Goal: Task Accomplishment & Management: Manage account settings

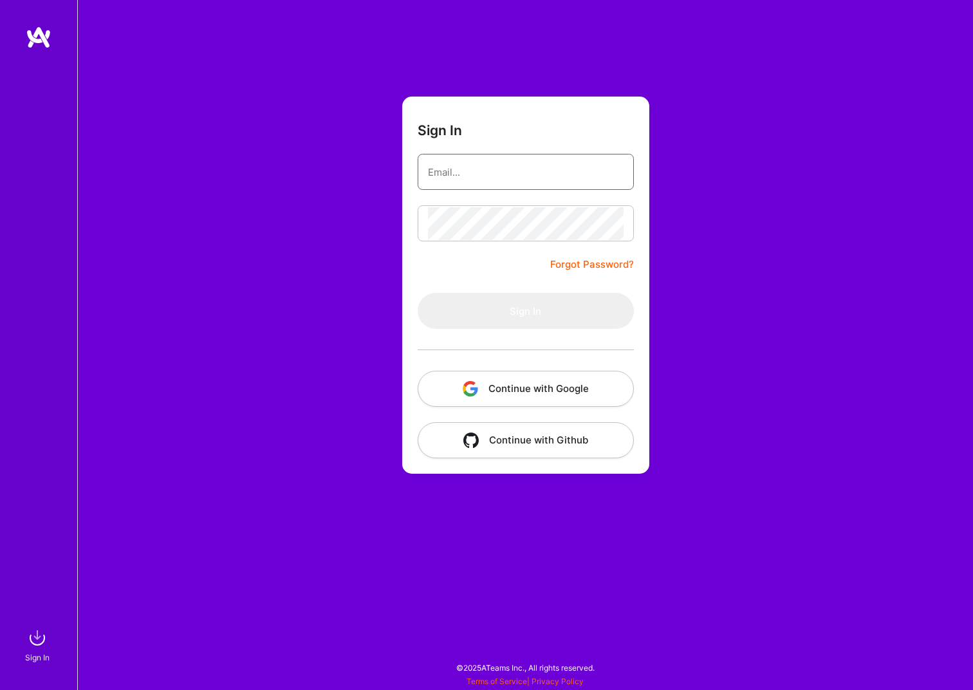
click at [484, 178] on input "email" at bounding box center [526, 172] width 196 height 33
type input "[EMAIL_ADDRESS][DOMAIN_NAME]"
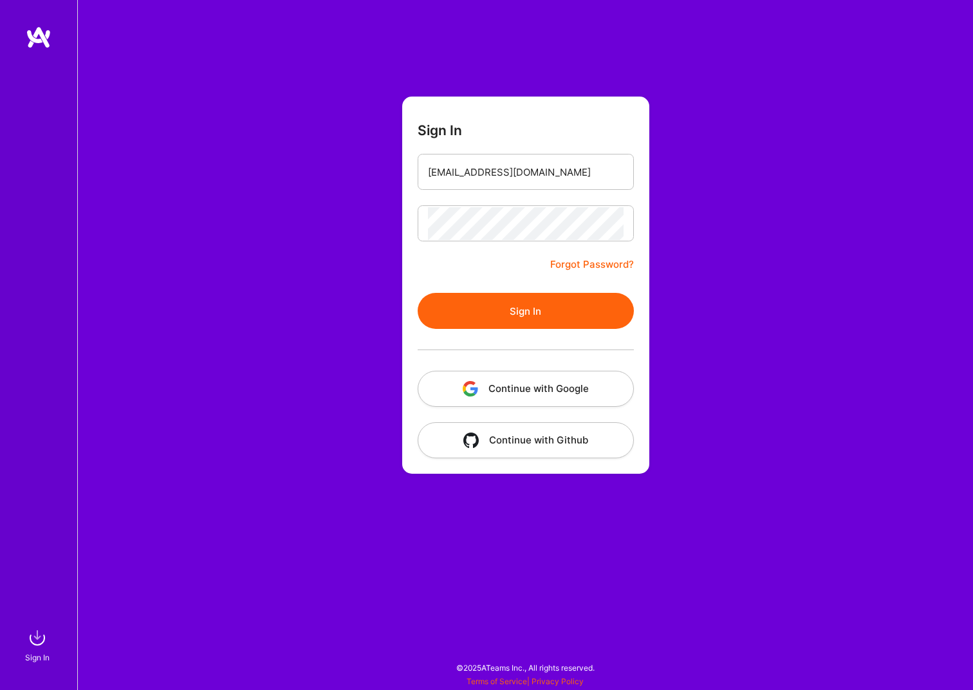
click at [498, 321] on button "Sign In" at bounding box center [526, 311] width 216 height 36
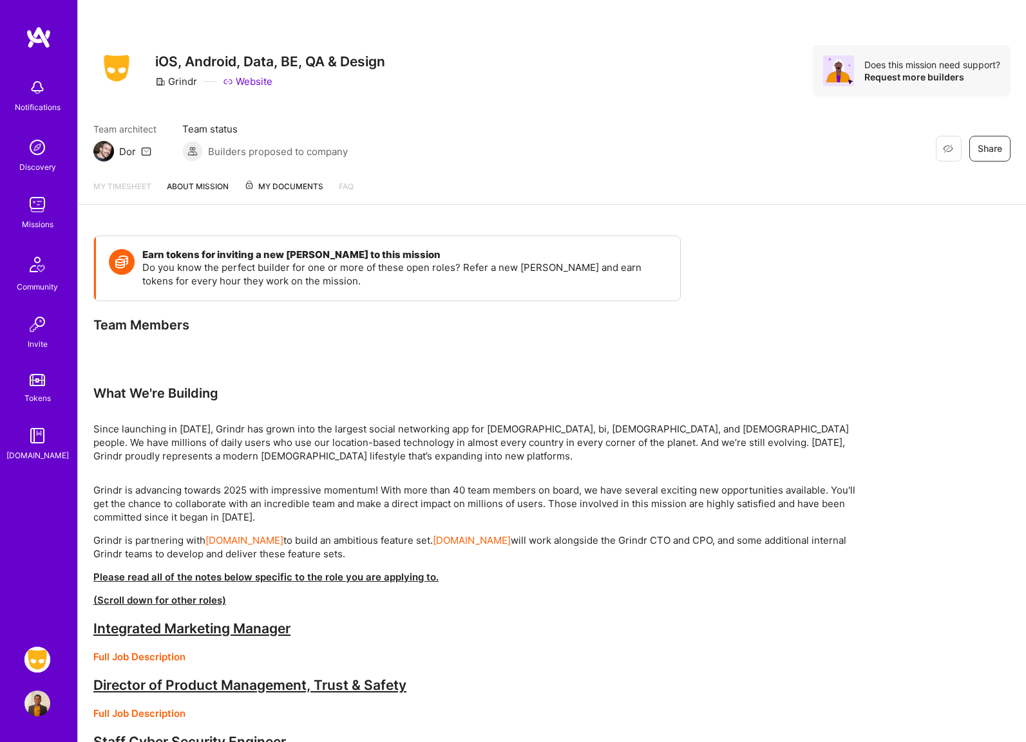
click at [38, 662] on img at bounding box center [37, 660] width 26 height 26
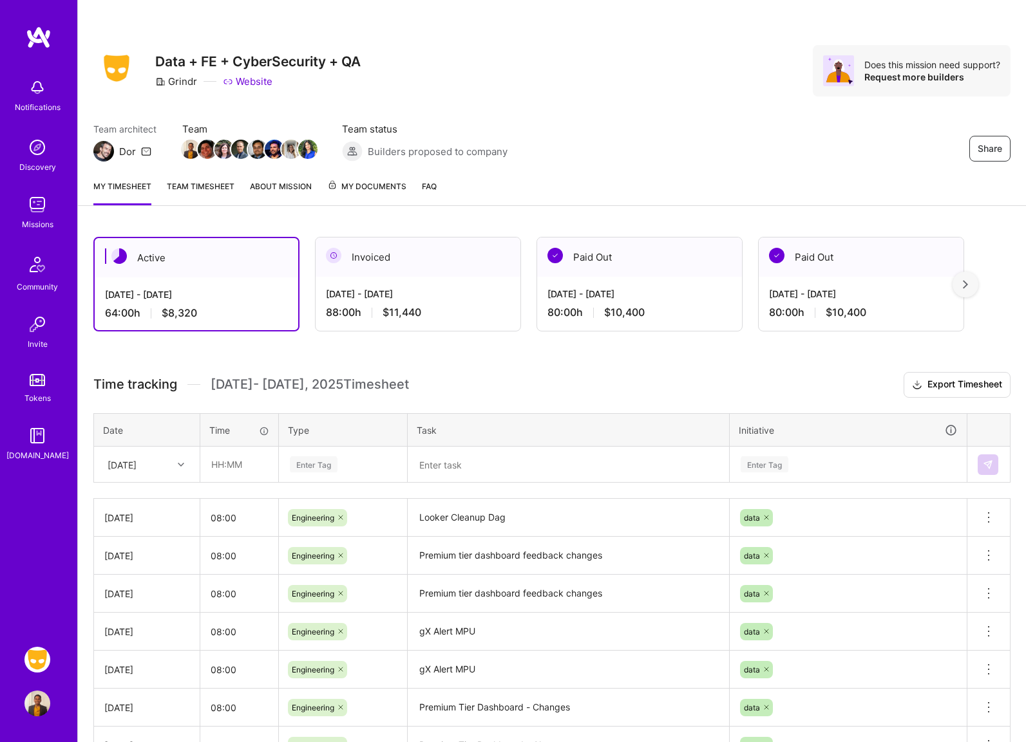
click at [240, 369] on div "Active [DATE] - [DATE] 64:00 h $8,320 Invoiced [DATE] - [DATE] 88:00 h $11,440 …" at bounding box center [552, 560] width 948 height 679
